Goal: Task Accomplishment & Management: Use online tool/utility

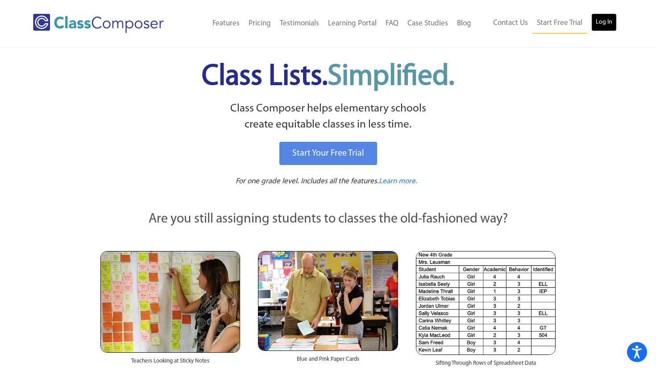
click at [604, 24] on link "Log In" at bounding box center [603, 22] width 25 height 18
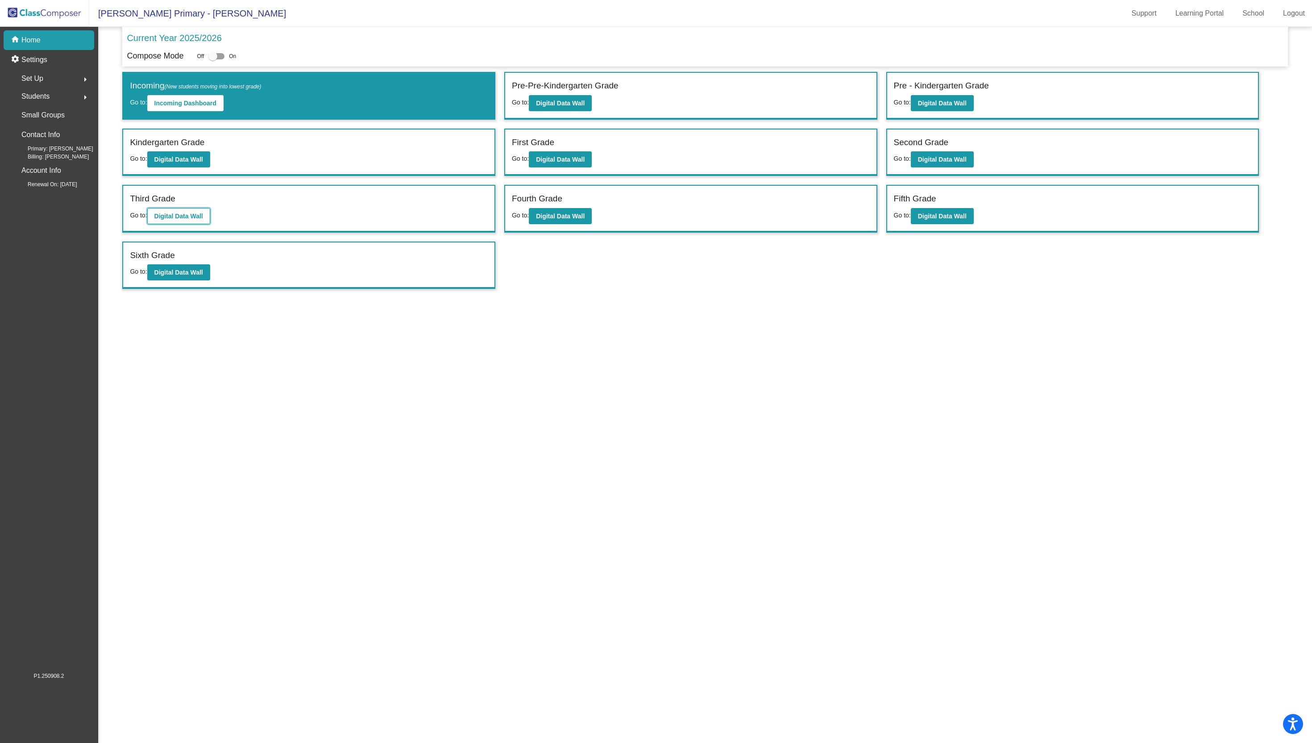
click at [175, 218] on b "Digital Data Wall" at bounding box center [178, 215] width 49 height 7
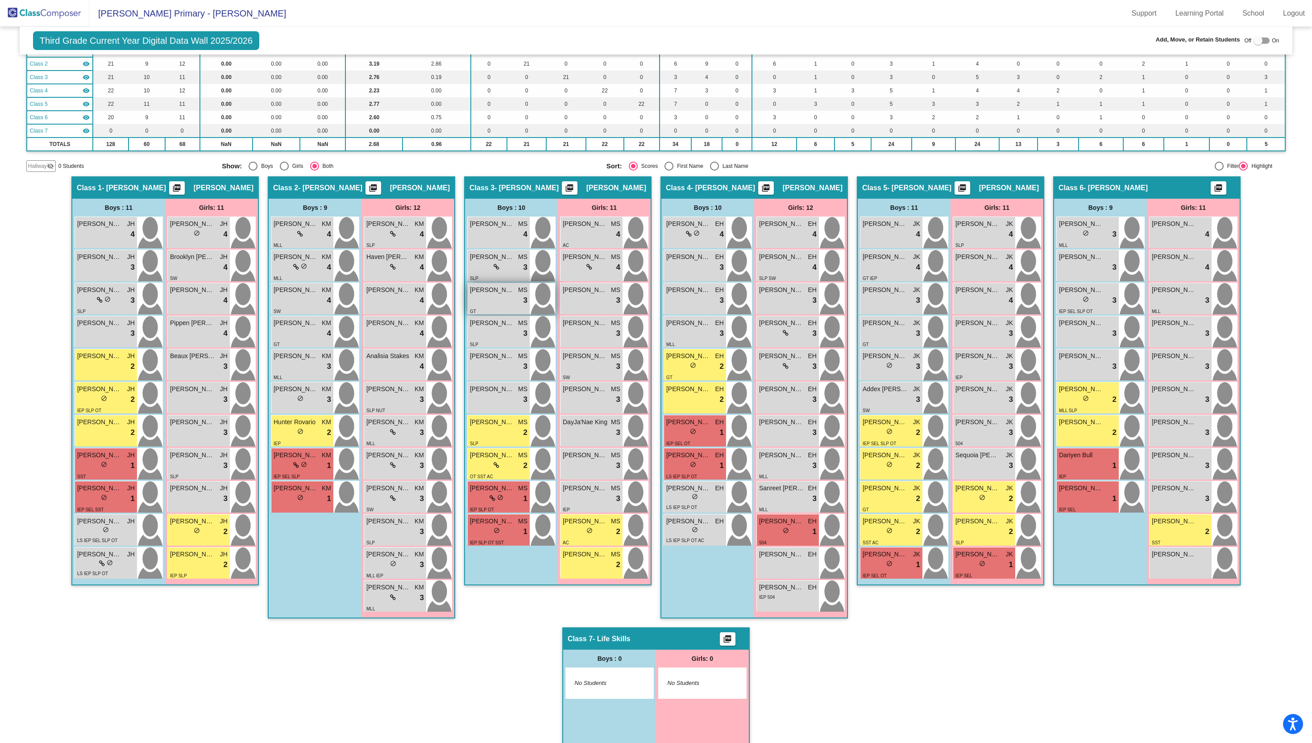
scroll to position [120, 0]
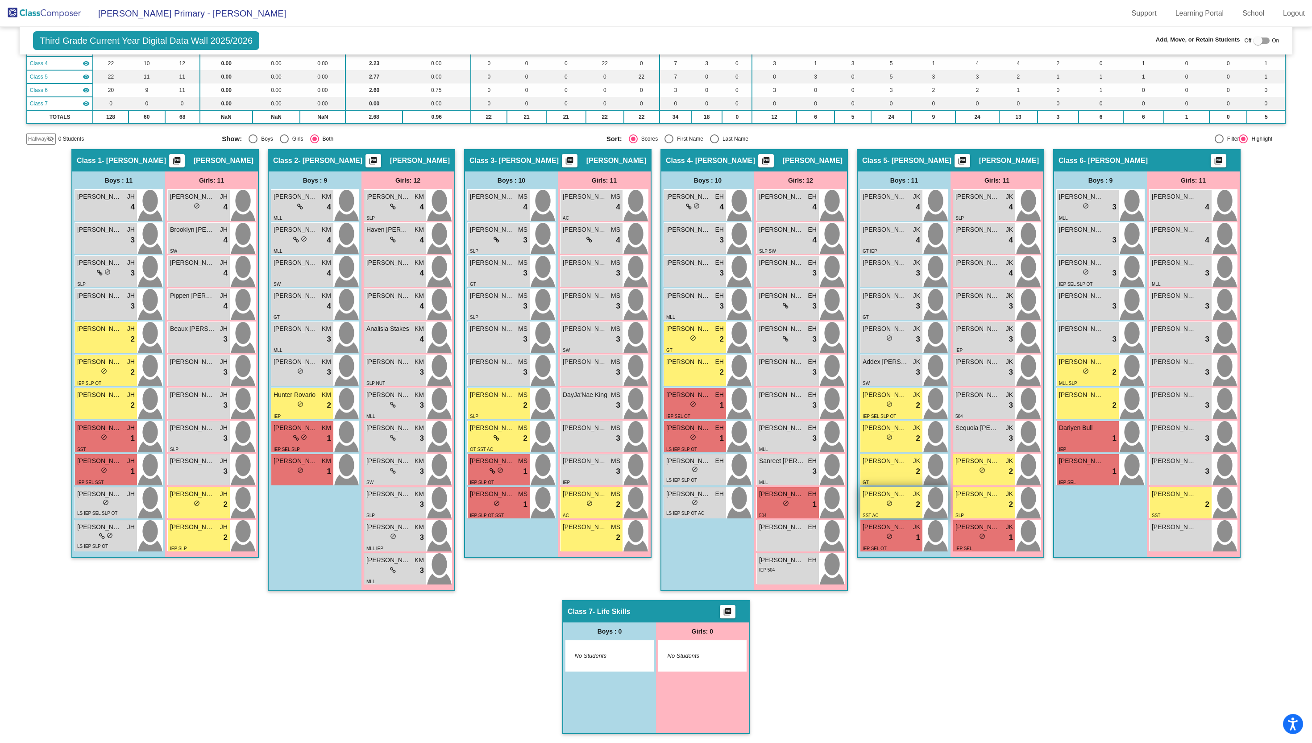
click at [870, 500] on div "lock do_not_disturb_alt 2" at bounding box center [892, 504] width 58 height 12
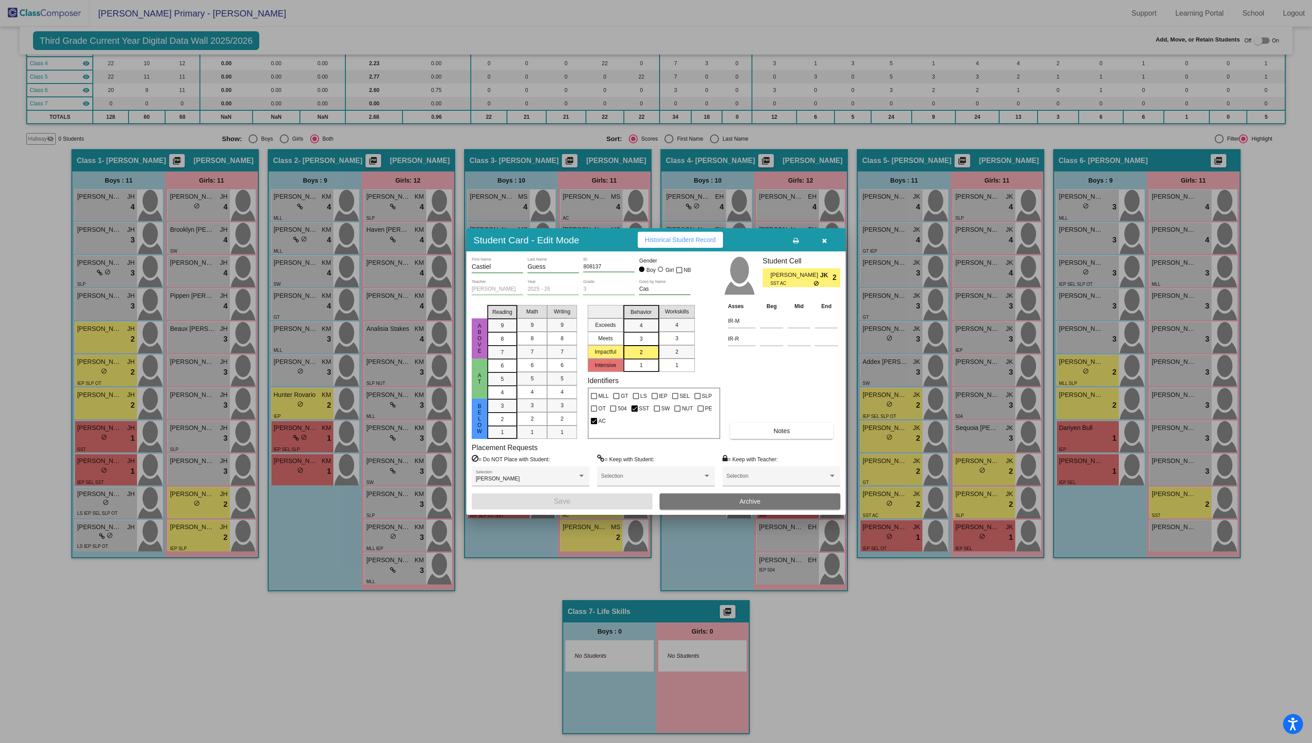
click at [825, 239] on icon "button" at bounding box center [824, 240] width 5 height 6
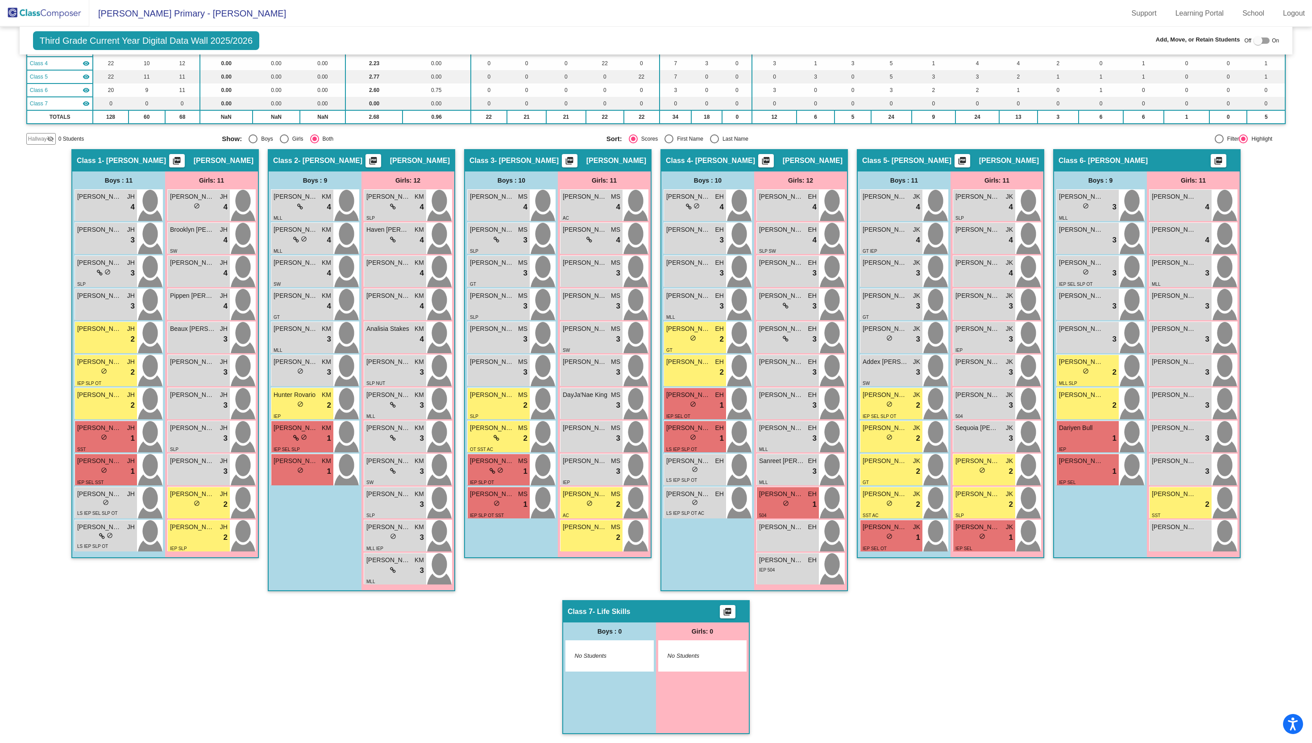
scroll to position [0, 0]
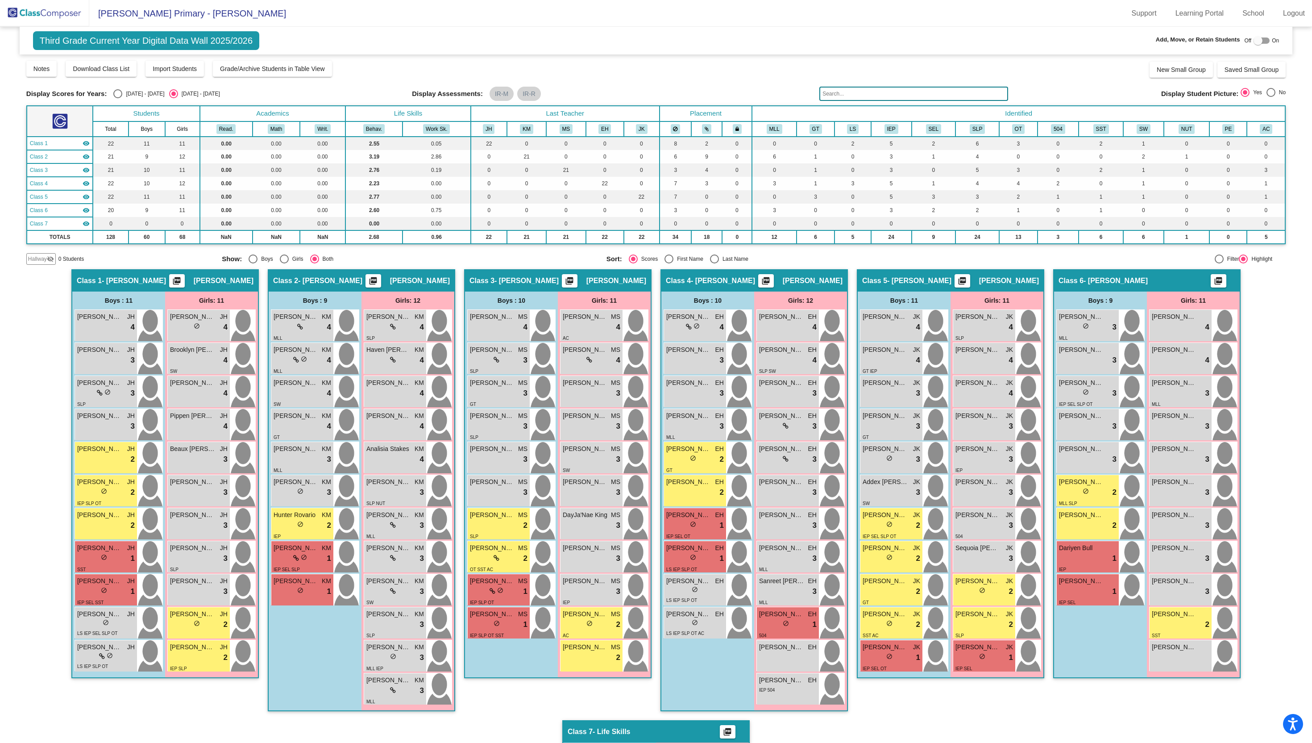
click at [1254, 37] on div at bounding box center [1258, 40] width 9 height 9
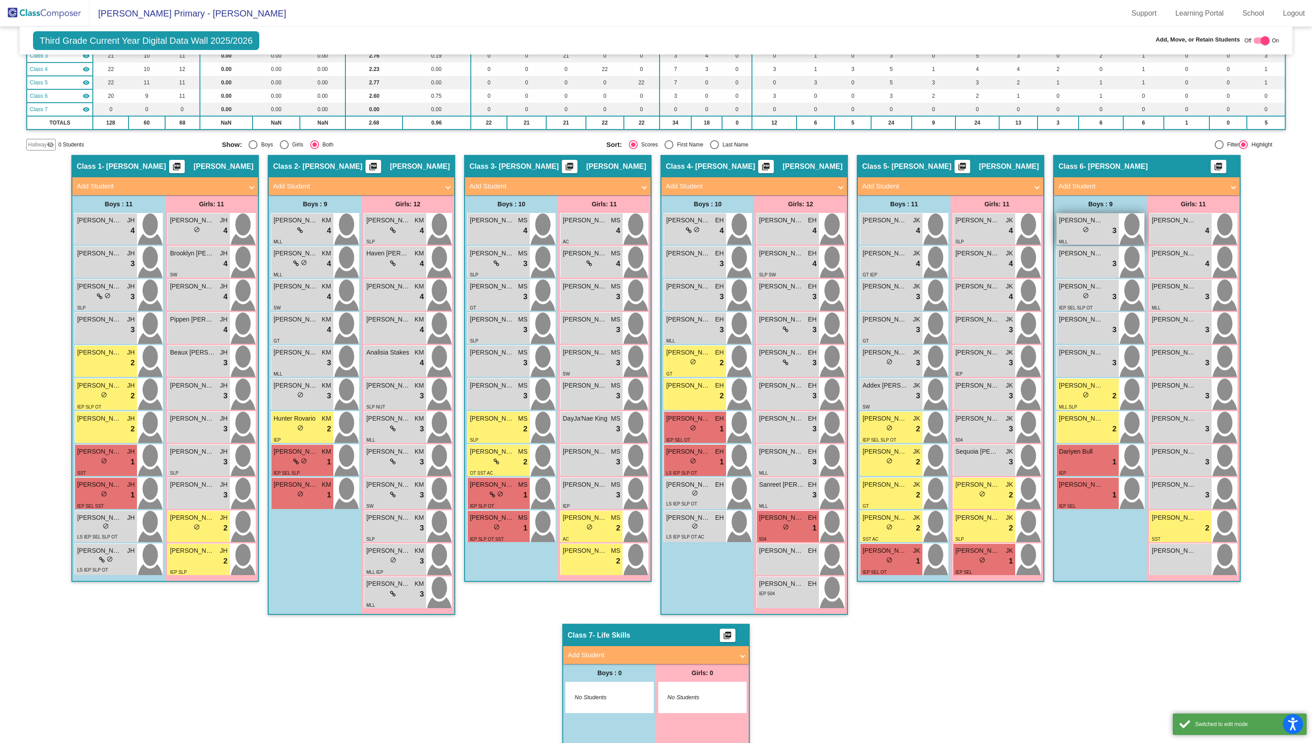
scroll to position [133, 0]
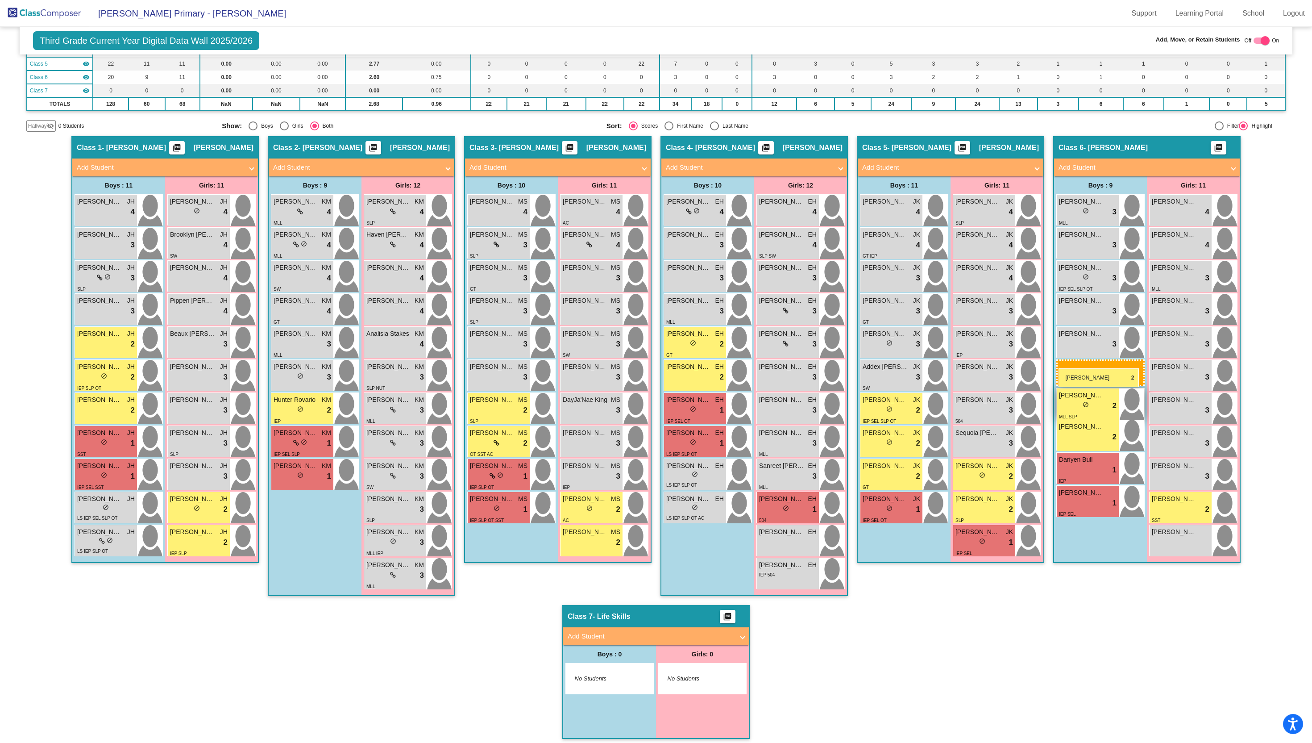
drag, startPoint x: 872, startPoint y: 506, endPoint x: 1058, endPoint y: 365, distance: 233.2
drag, startPoint x: 1094, startPoint y: 212, endPoint x: 1060, endPoint y: 195, distance: 37.3
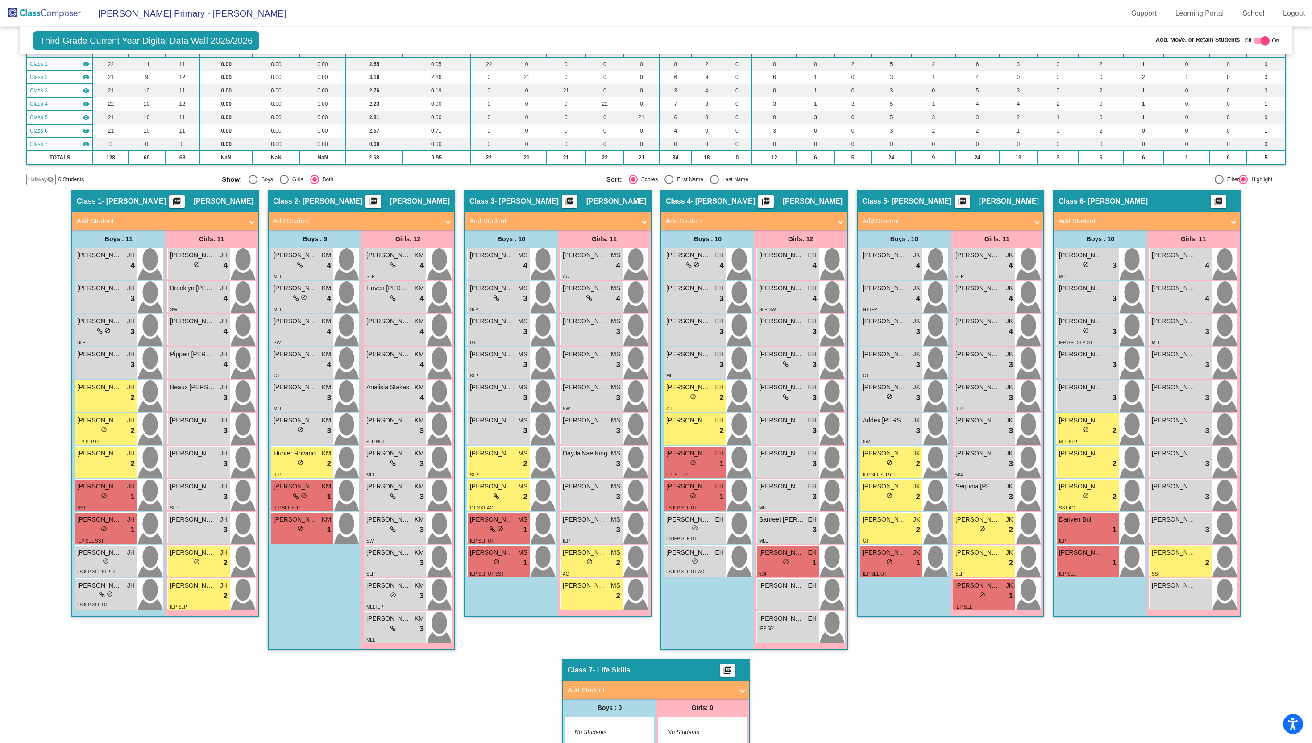
scroll to position [83, 0]
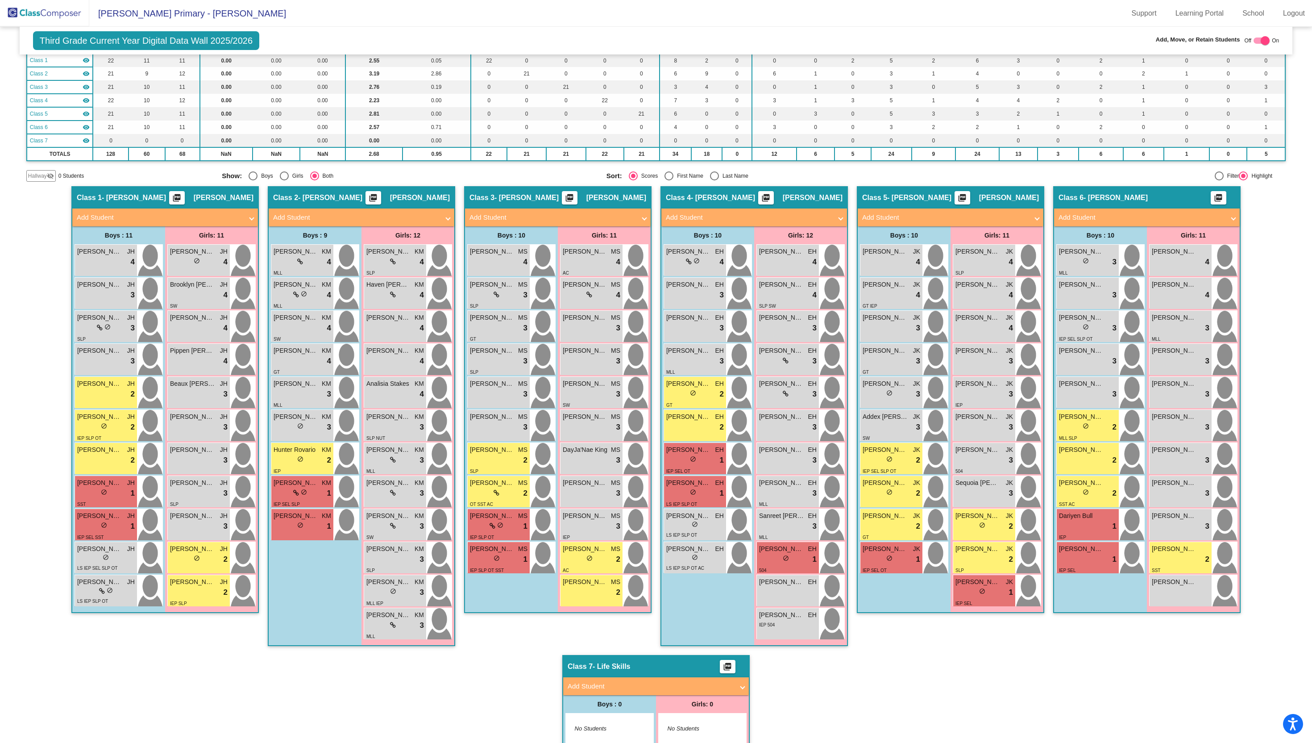
click at [1261, 36] on div at bounding box center [1265, 40] width 9 height 9
click at [1261, 37] on div at bounding box center [1265, 40] width 9 height 9
checkbox input "false"
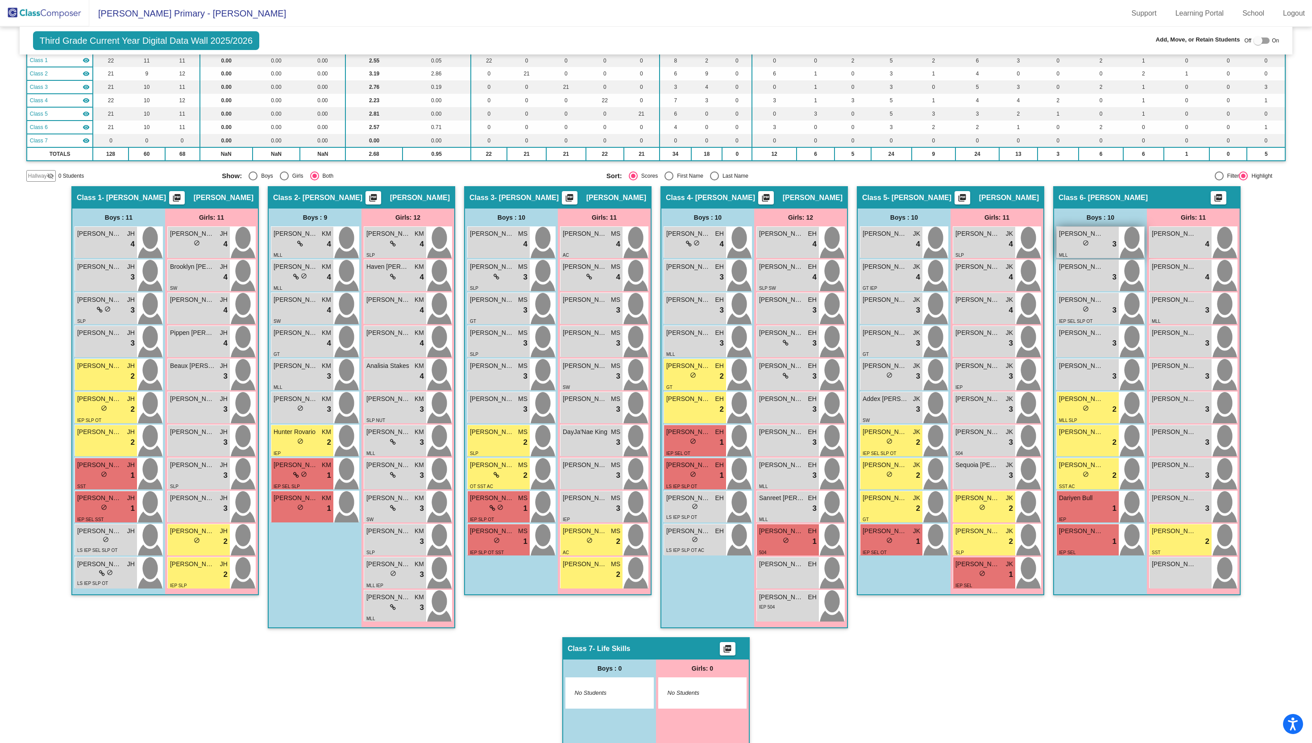
click at [1063, 250] on div "MLL" at bounding box center [1063, 254] width 8 height 9
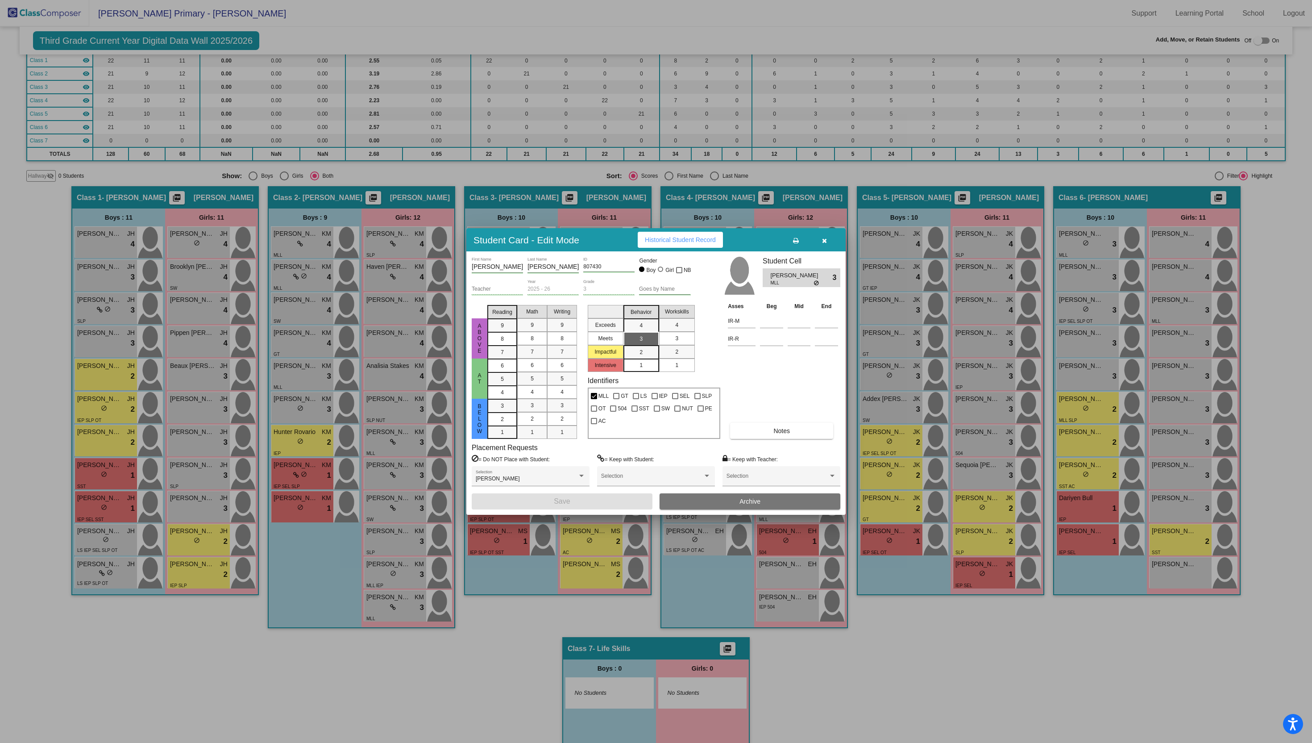
click at [821, 246] on button "button" at bounding box center [824, 240] width 29 height 16
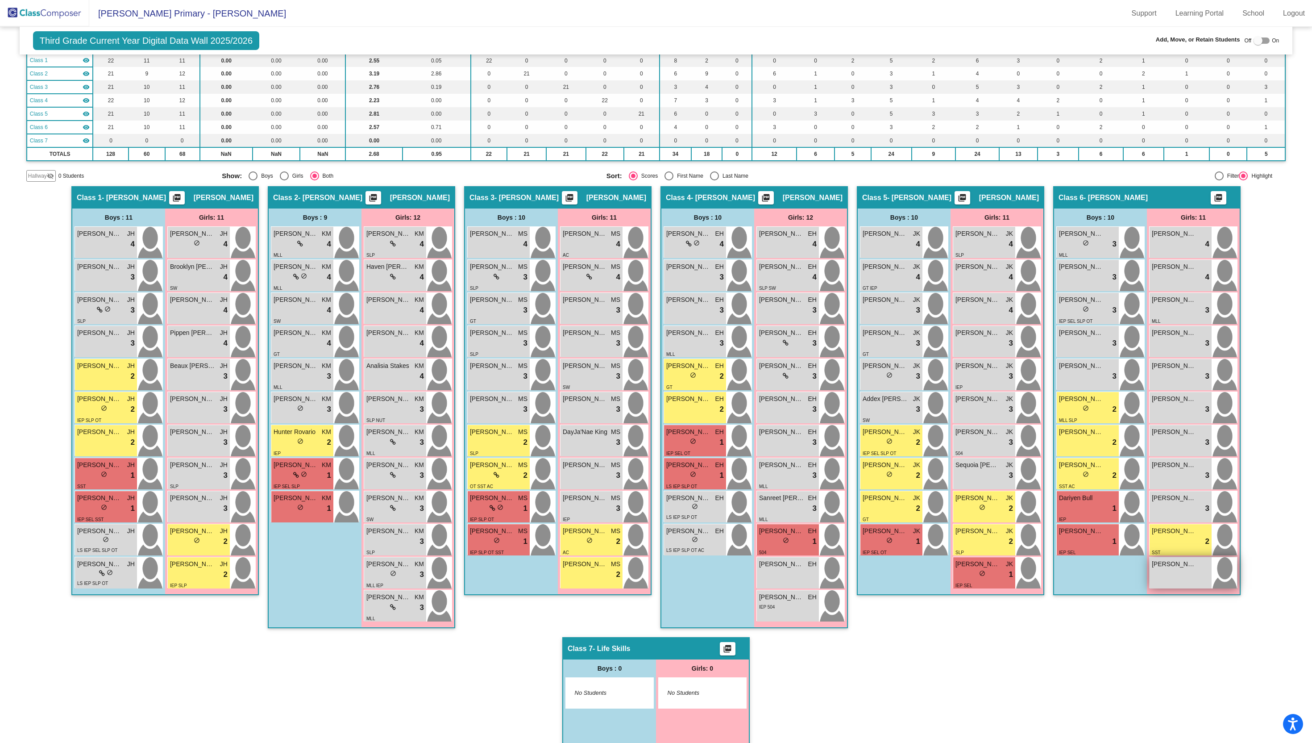
drag, startPoint x: 1085, startPoint y: 237, endPoint x: 1191, endPoint y: 573, distance: 351.8
click at [1191, 573] on div "Boys : 10 Marco Pedraza Mendoza lock do_not_disturb_alt 3 MLL William Anderson …" at bounding box center [1147, 401] width 186 height 386
copy div "draza Mendoza lock do_not_disturb_alt 3 MLL William Anderson lock do_not_distur…"
click at [1036, 645] on div "Hallway - Hallway Class picture_as_pdf Add Student First Name Last Name Student…" at bounding box center [655, 483] width 1259 height 594
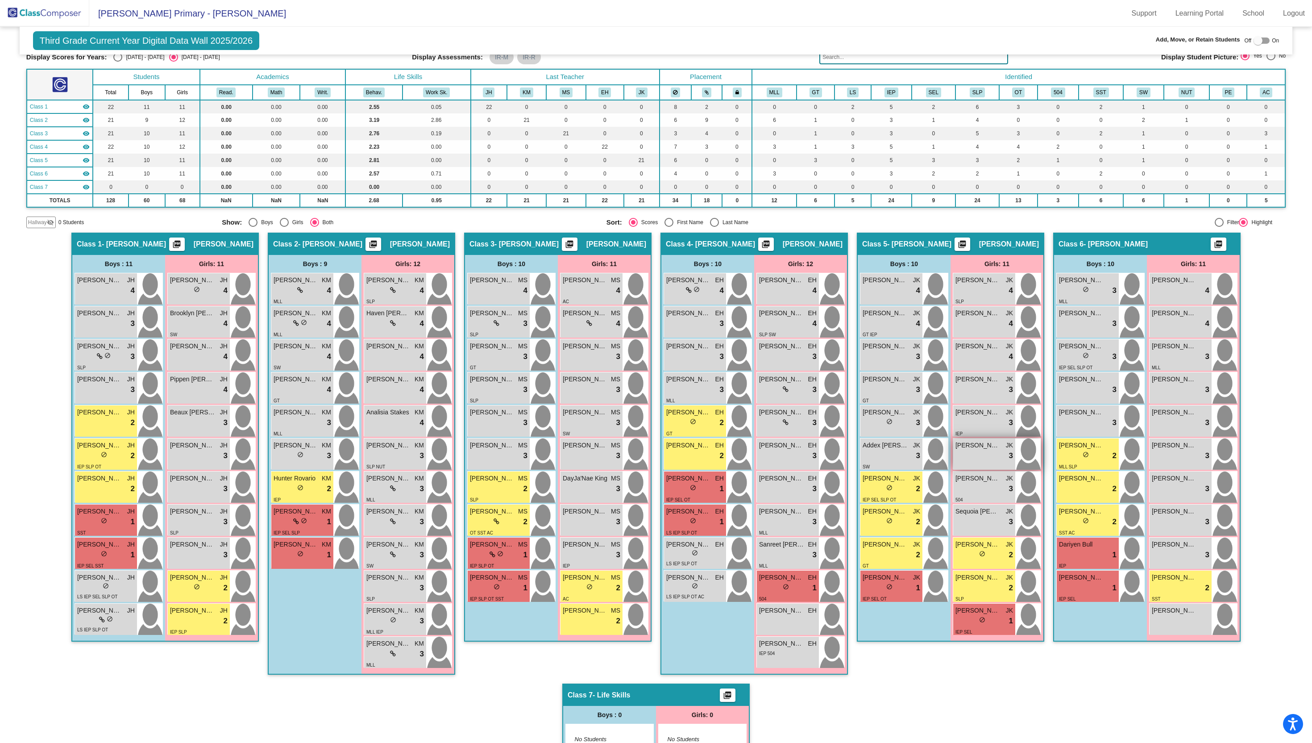
scroll to position [0, 0]
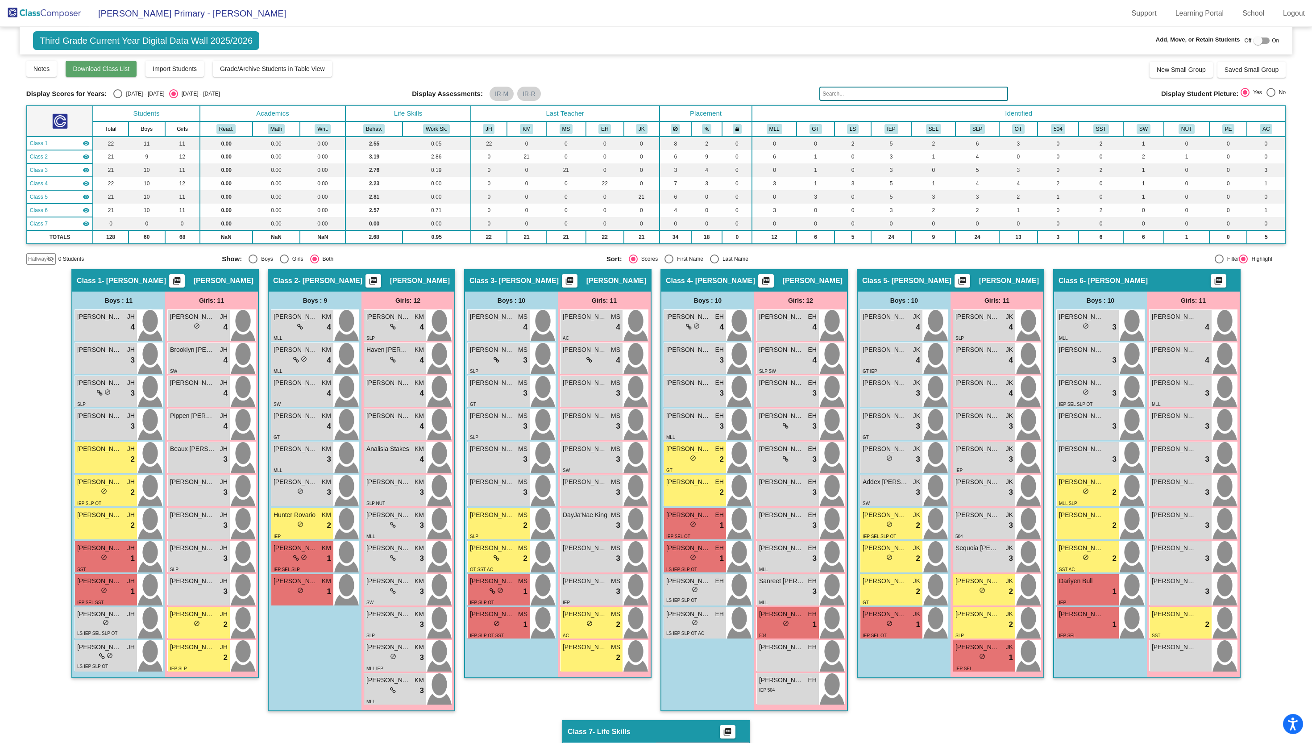
click at [114, 63] on button "Download Class List" at bounding box center [101, 69] width 71 height 16
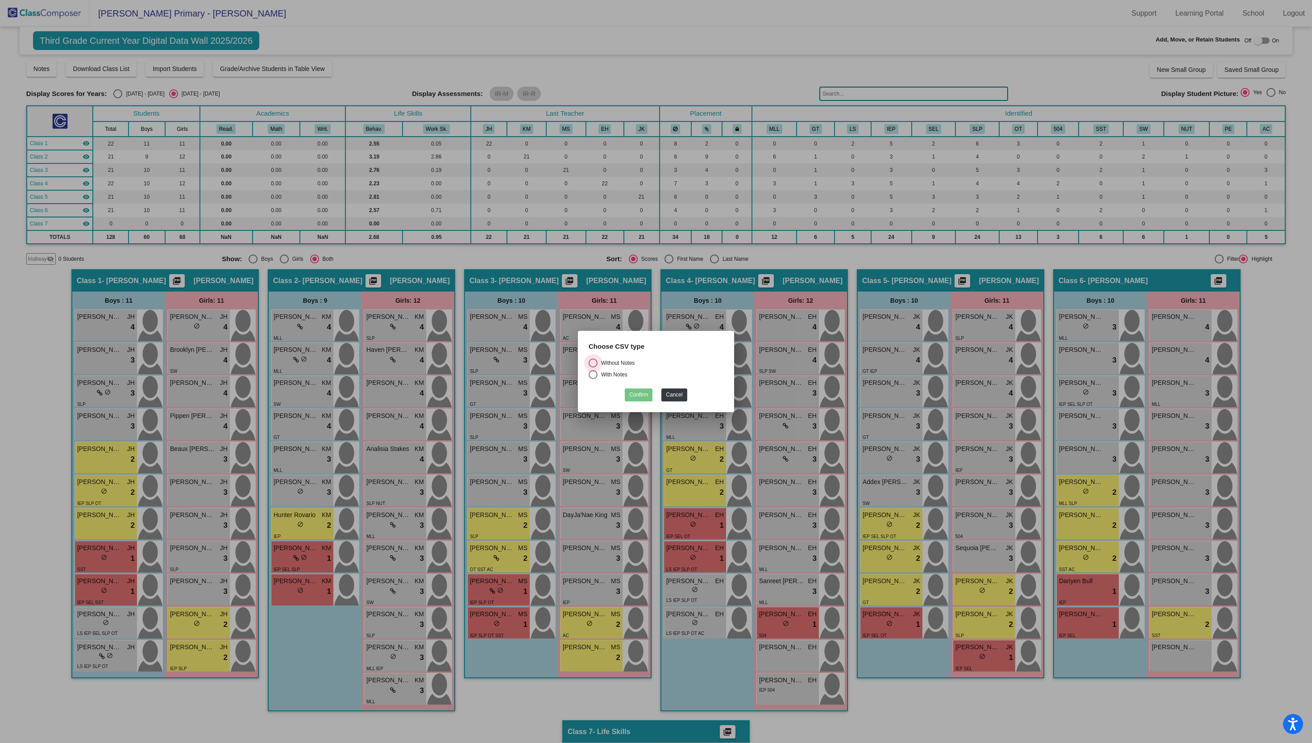
click at [592, 361] on div "Select an option" at bounding box center [593, 362] width 9 height 9
click at [593, 367] on input "Without Notes" at bounding box center [593, 367] width 0 height 0
radio input "true"
click at [640, 389] on button "Confirm" at bounding box center [639, 394] width 28 height 13
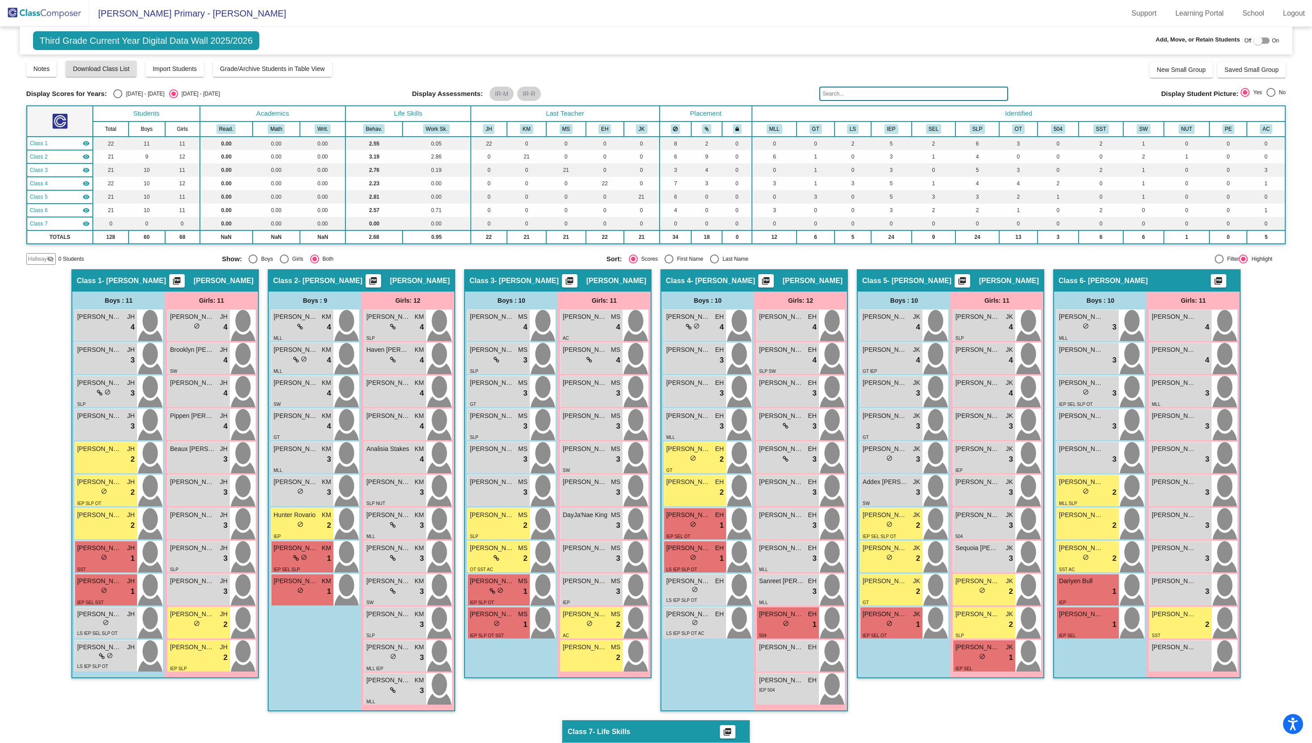
click at [1254, 42] on div at bounding box center [1258, 40] width 9 height 9
checkbox input "true"
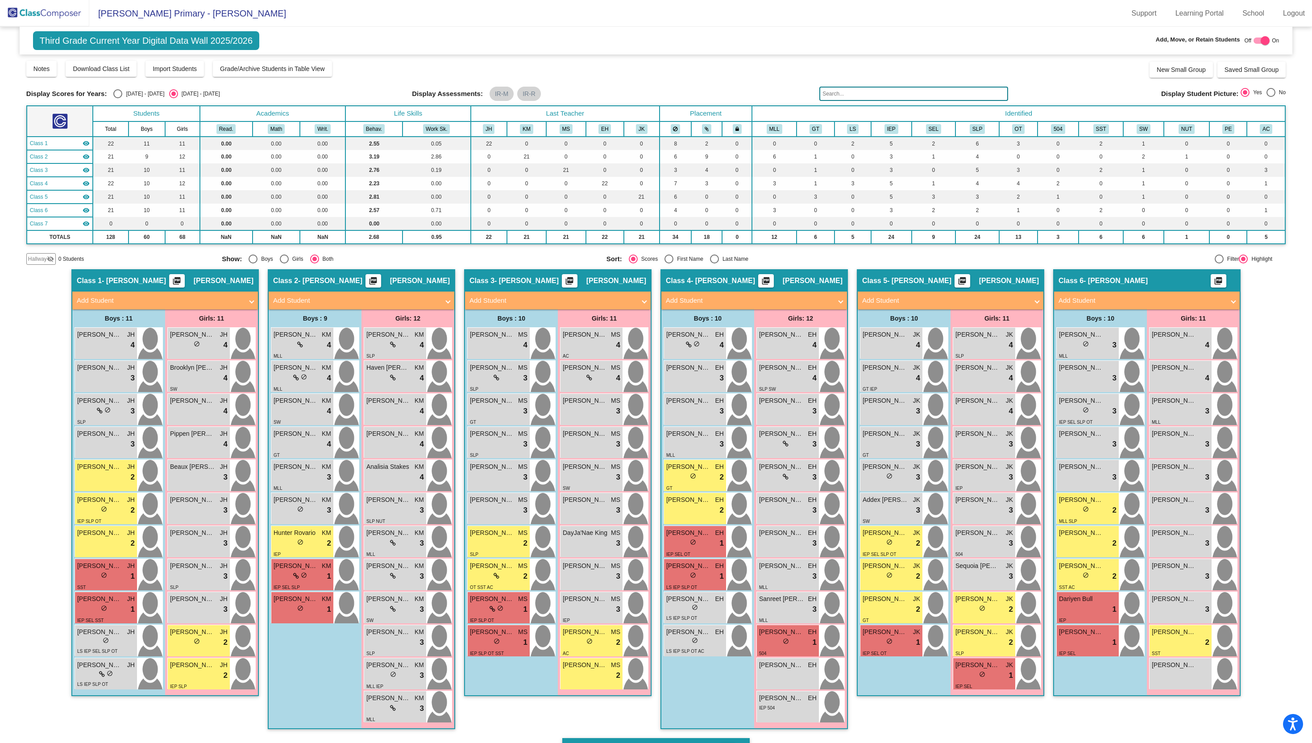
click at [1287, 559] on mat-sidenav-content "Third Grade Current Year Digital Data Wall 2025/2026 Add, Move, or Retain Stude…" at bounding box center [656, 385] width 1312 height 716
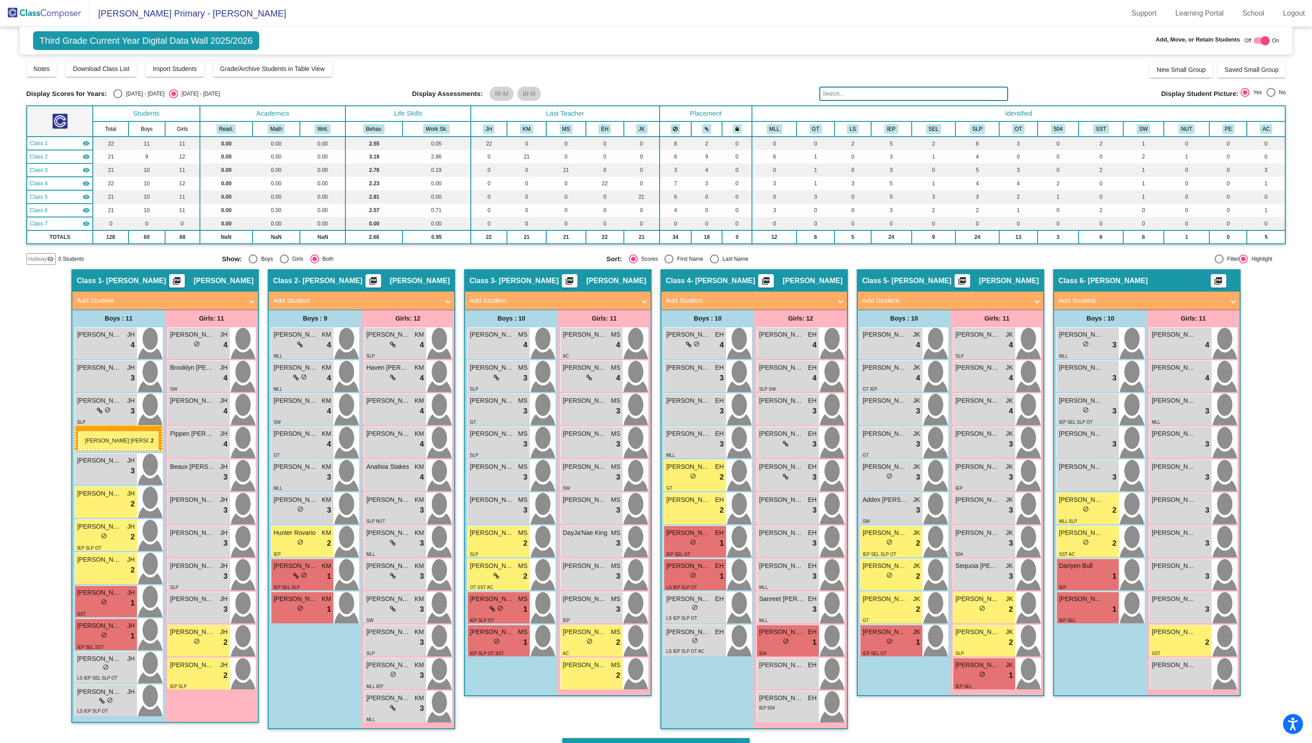
drag, startPoint x: 1084, startPoint y: 543, endPoint x: 78, endPoint y: 431, distance: 1012.0
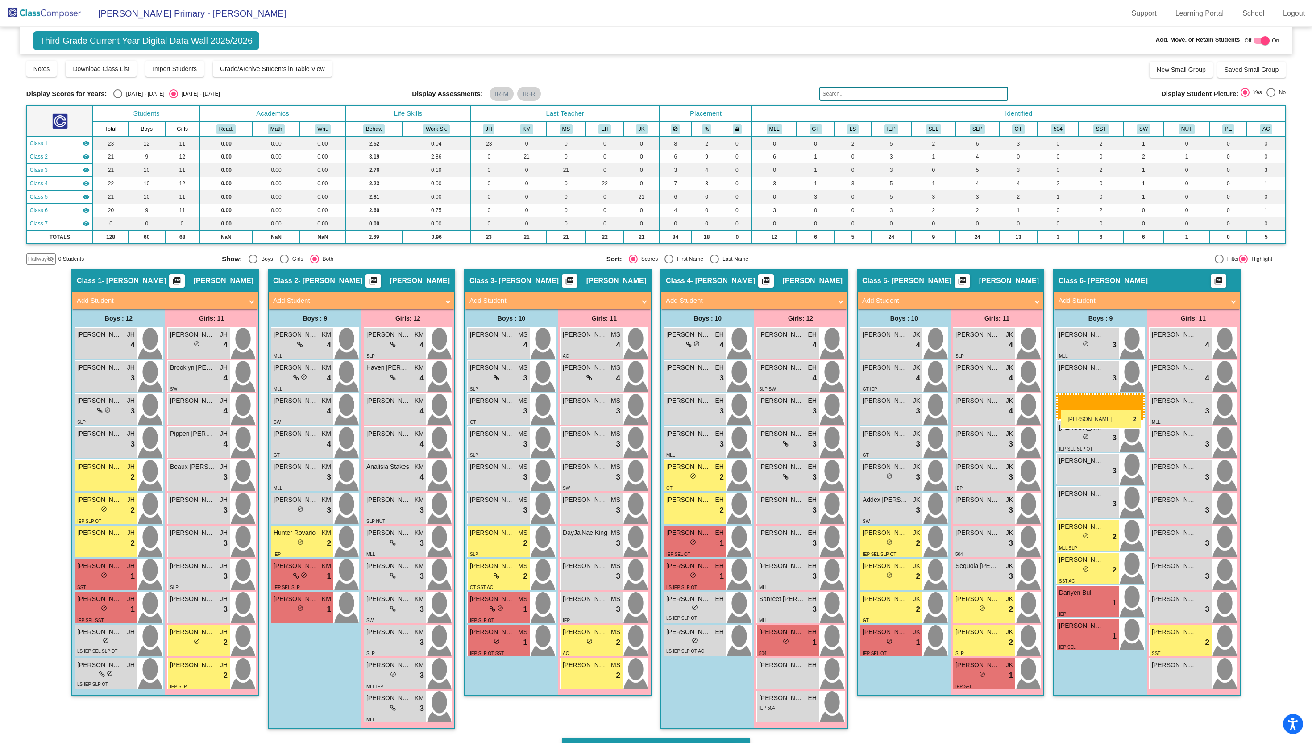
drag, startPoint x: 101, startPoint y: 547, endPoint x: 1061, endPoint y: 410, distance: 969.6
click at [1079, 565] on span "Addison Wyngaert" at bounding box center [1081, 565] width 45 height 9
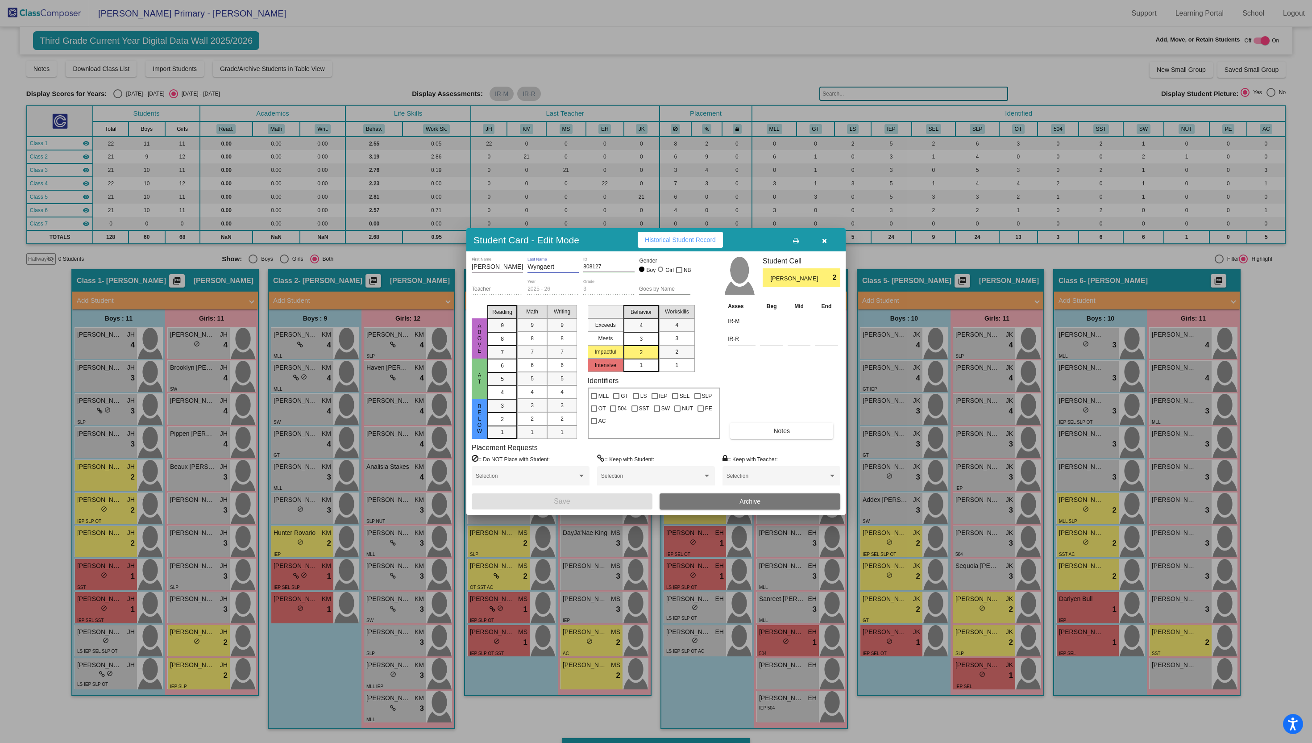
drag, startPoint x: 562, startPoint y: 264, endPoint x: 477, endPoint y: 267, distance: 85.3
click at [477, 268] on div "Addison First Name Wyngaert Last Name 808127 ID Gender Boy Girl NB" at bounding box center [581, 268] width 219 height 22
click at [822, 242] on icon "button" at bounding box center [824, 240] width 5 height 6
